Goal: Task Accomplishment & Management: Manage account settings

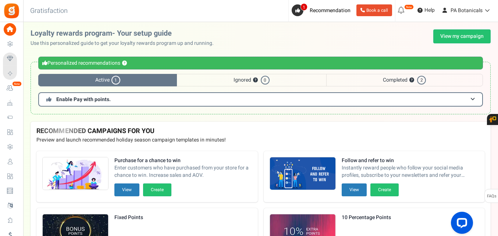
scroll to position [35, 0]
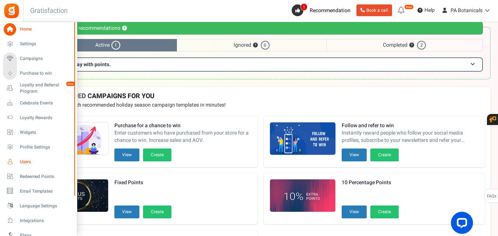
click at [11, 160] on icon at bounding box center [10, 161] width 12 height 12
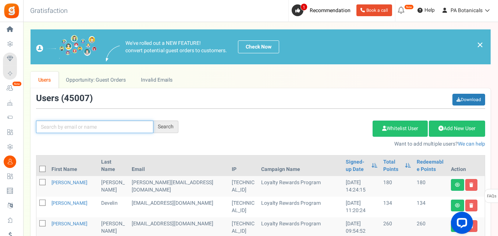
click at [76, 126] on input "text" at bounding box center [94, 127] width 117 height 12
paste input "[EMAIL_ADDRESS][DOMAIN_NAME]"
type input "[EMAIL_ADDRESS][DOMAIN_NAME]"
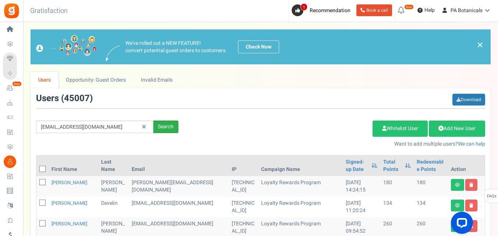
click at [168, 126] on div "Search" at bounding box center [165, 127] width 25 height 12
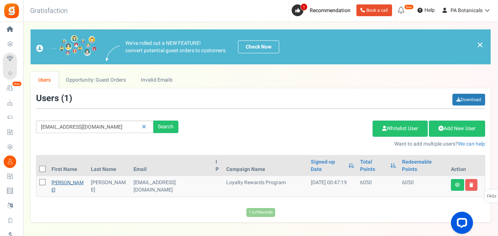
click at [54, 179] on link "[PERSON_NAME]" at bounding box center [67, 186] width 32 height 14
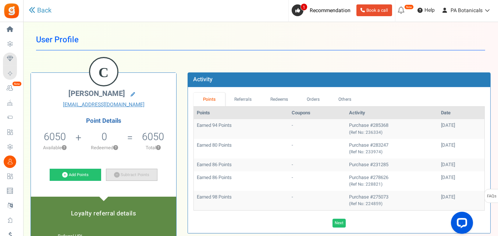
click at [138, 174] on link "Subtract Points" at bounding box center [131, 175] width 51 height 12
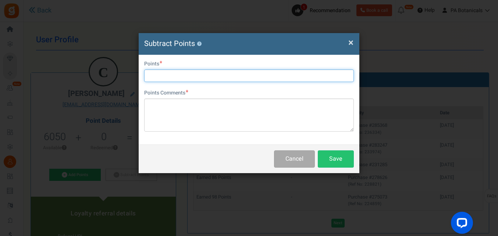
click at [164, 72] on input "text" at bounding box center [249, 75] width 210 height 12
type input "2000"
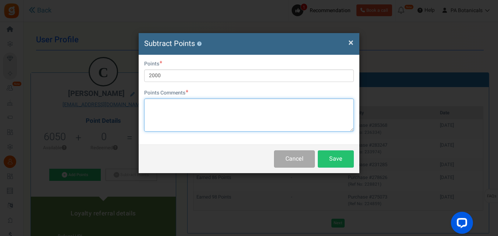
click at [169, 114] on textarea at bounding box center [249, 115] width 210 height 33
click at [153, 104] on textarea "Used $20 off -" at bounding box center [249, 115] width 210 height 33
click at [206, 101] on textarea "Redeemed $20 off -" at bounding box center [249, 115] width 210 height 33
type textarea "Redeemed $20 off - OB"
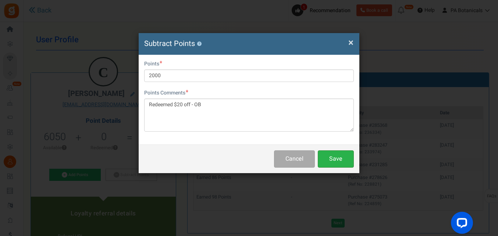
click at [338, 160] on button "Save" at bounding box center [336, 158] width 36 height 17
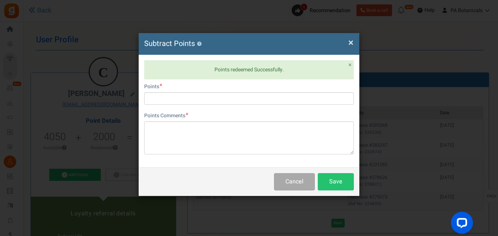
click at [352, 43] on span "×" at bounding box center [350, 43] width 5 height 14
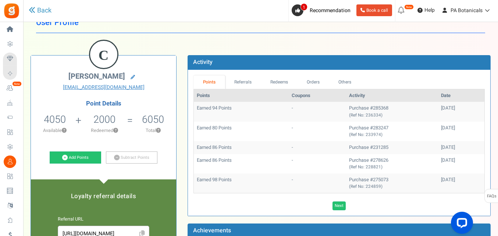
scroll to position [17, 0]
